Goal: Navigation & Orientation: Find specific page/section

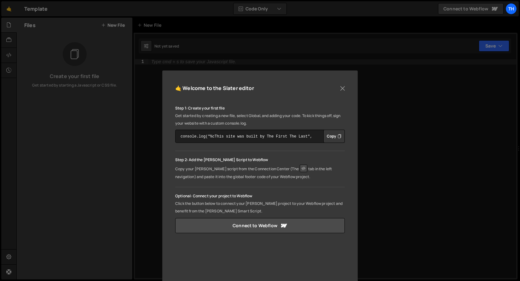
click at [89, 54] on div "🤙 Welcome to the [PERSON_NAME] editor Step 1: Create your first file Get starte…" at bounding box center [260, 140] width 520 height 281
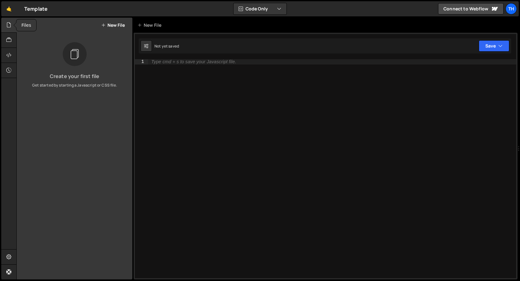
click at [9, 20] on div at bounding box center [8, 25] width 15 height 15
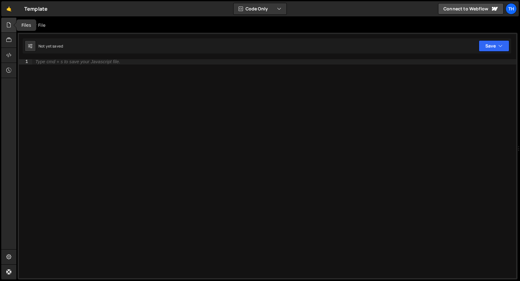
click at [8, 21] on div at bounding box center [8, 25] width 15 height 15
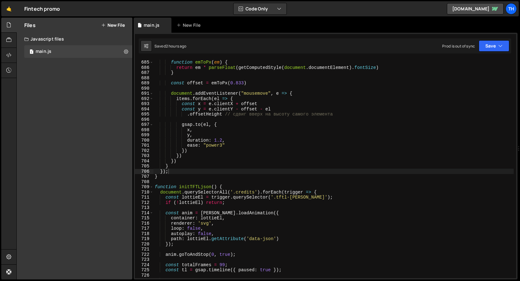
click at [8, 10] on link "🤙" at bounding box center [8, 8] width 15 height 15
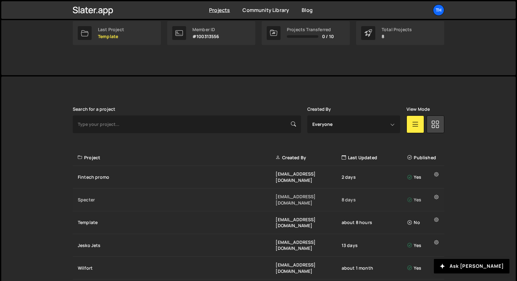
scroll to position [154, 0]
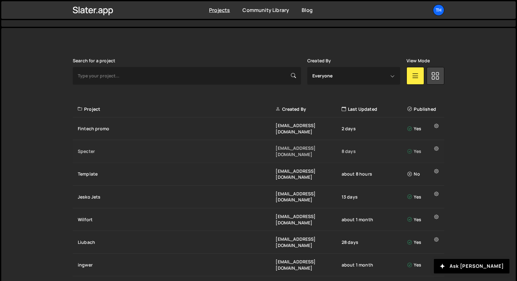
click at [101, 145] on div "Specter ivanchopei@thefirstthelast.agency 8 days Yes" at bounding box center [259, 151] width 372 height 23
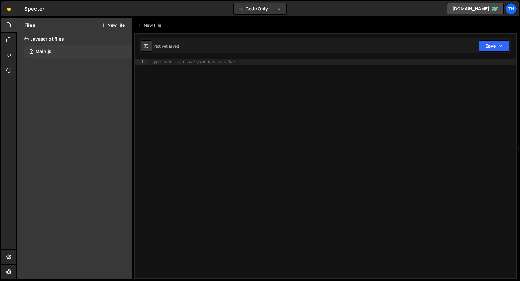
click at [74, 49] on div "1 Main.js 0" at bounding box center [78, 51] width 108 height 13
